Goal: Navigation & Orientation: Find specific page/section

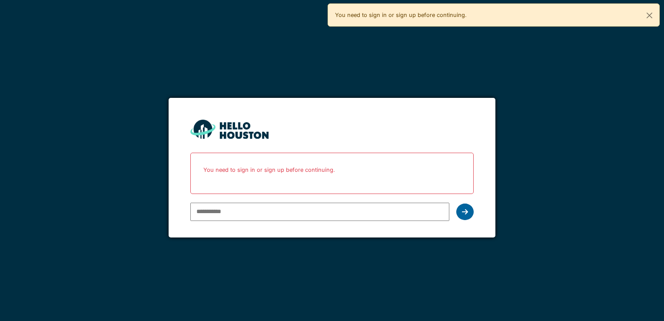
type input "**********"
click at [464, 210] on icon at bounding box center [465, 211] width 6 height 7
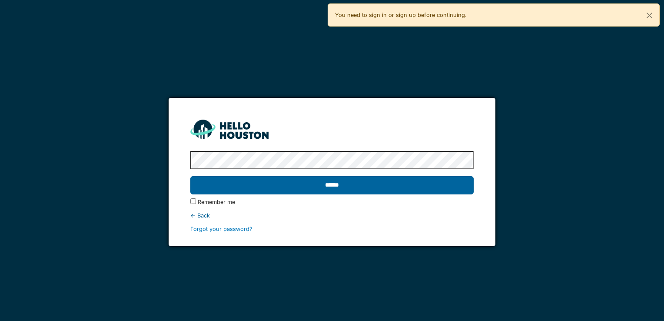
click at [445, 186] on input "******" at bounding box center [331, 185] width 283 height 18
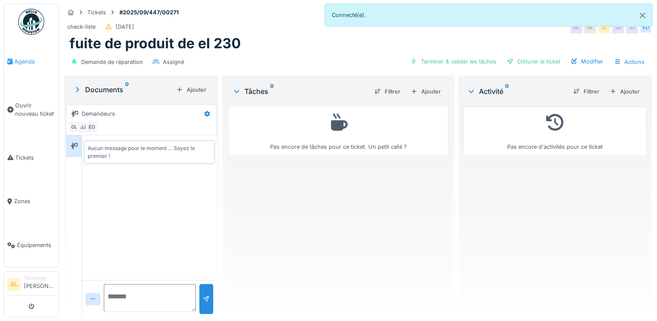
click at [28, 62] on span "Agenda" at bounding box center [34, 61] width 41 height 8
